Goal: Transaction & Acquisition: Purchase product/service

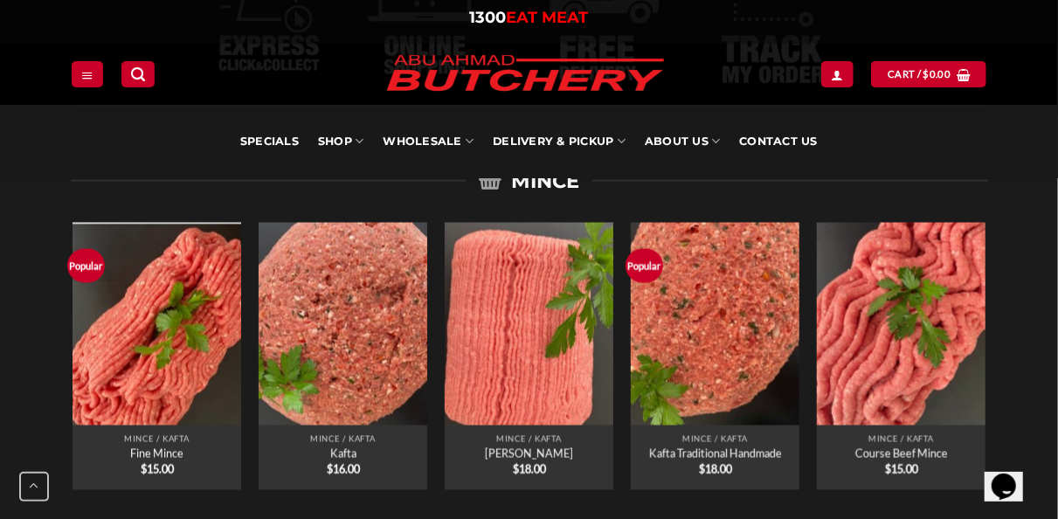
scroll to position [1274, 0]
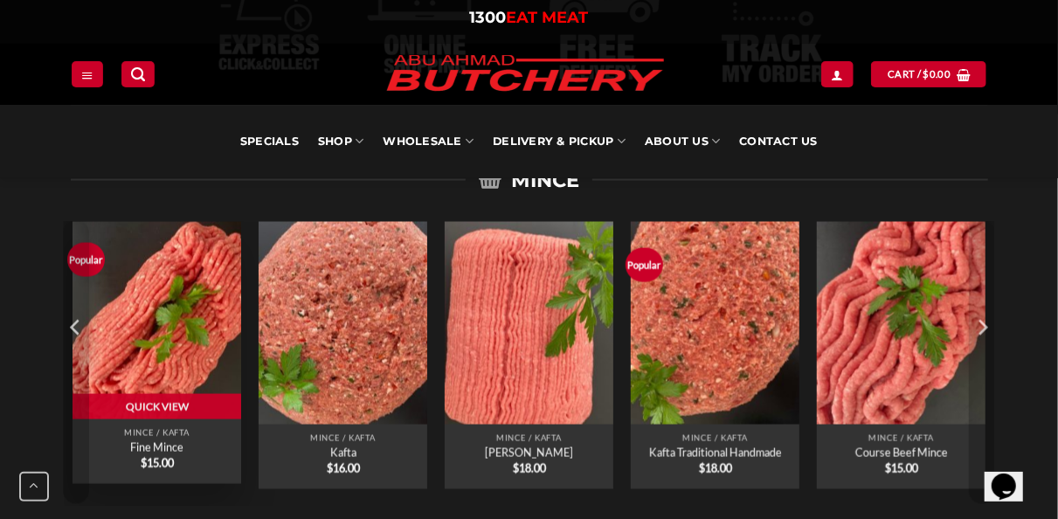
click at [186, 271] on img "Fine Mince" at bounding box center [157, 318] width 169 height 203
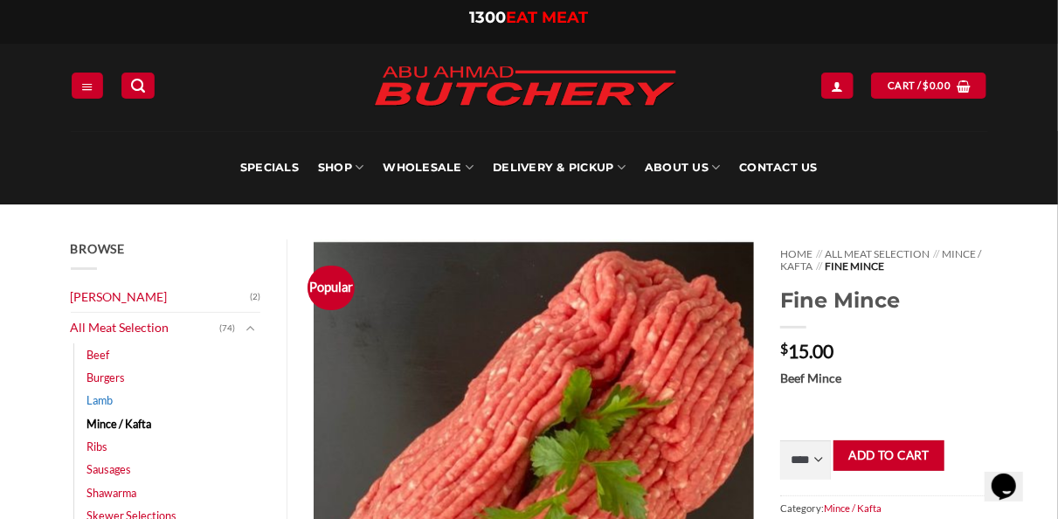
click at [94, 397] on link "Lamb" at bounding box center [100, 400] width 26 height 23
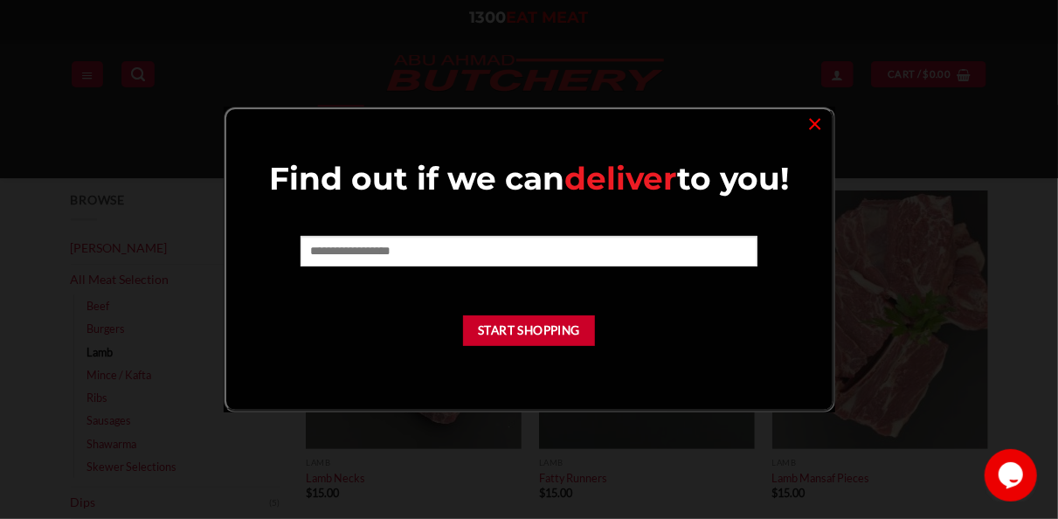
scroll to position [97, 0]
click at [815, 120] on link "×" at bounding box center [815, 123] width 25 height 24
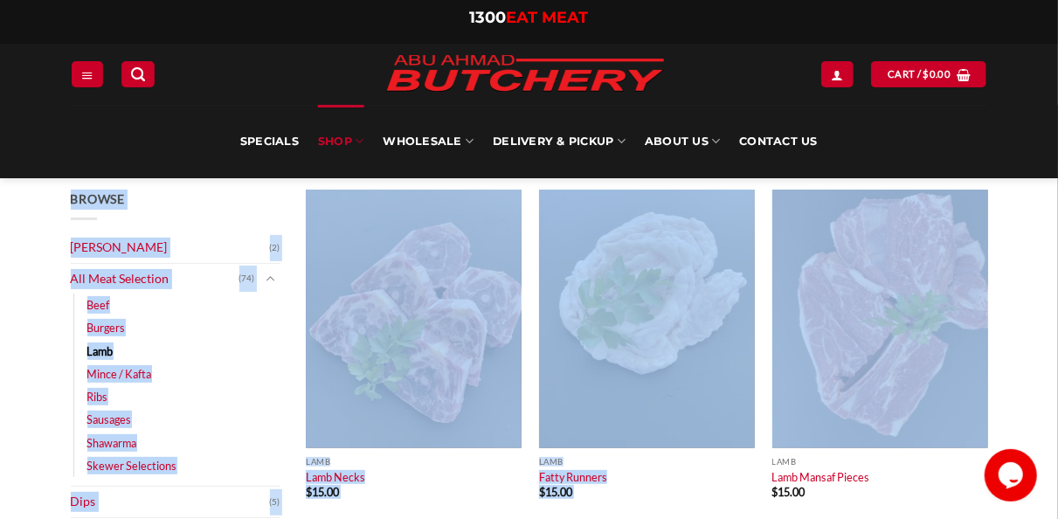
drag, startPoint x: 815, startPoint y: 120, endPoint x: 1001, endPoint y: 288, distance: 251.1
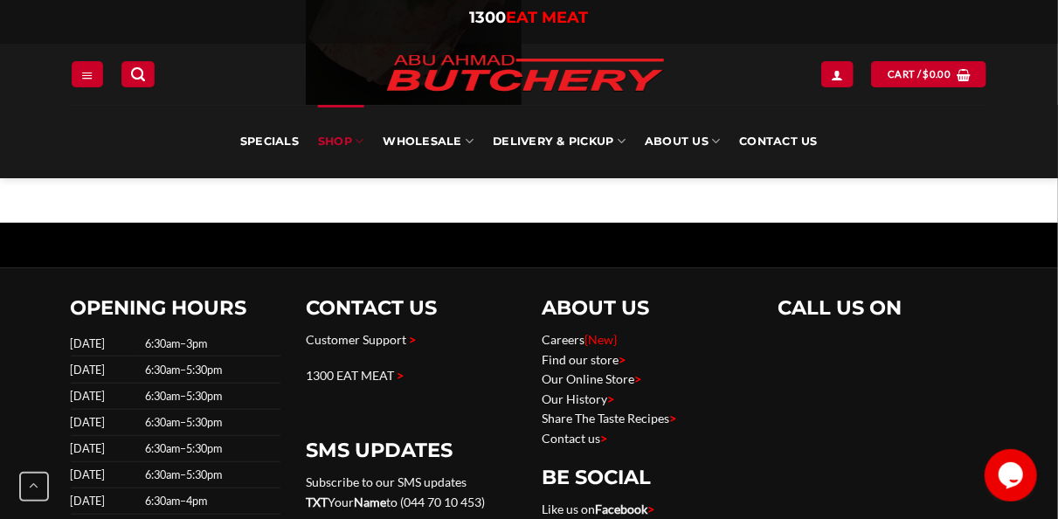
scroll to position [3519, 0]
